Goal: Information Seeking & Learning: Learn about a topic

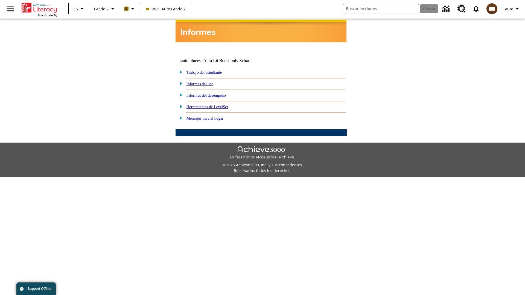
click at [213, 93] on link "Informes del desempeño" at bounding box center [205, 95] width 39 height 4
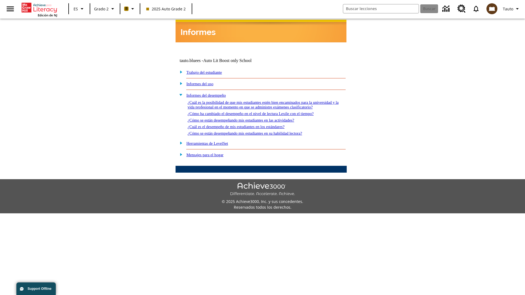
click at [259, 112] on link "¿Cómo ha cambiado el desempeño en el nivel de lectura Lexile con el tiempo?" at bounding box center [250, 113] width 126 height 4
